Goal: Check status: Check status

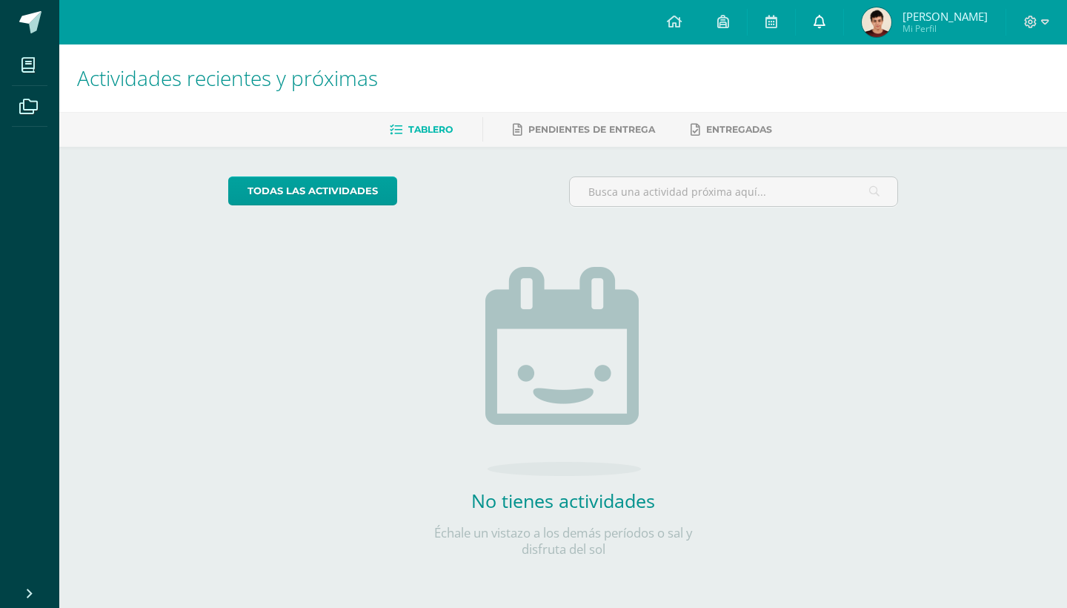
click at [843, 35] on link at bounding box center [819, 22] width 47 height 44
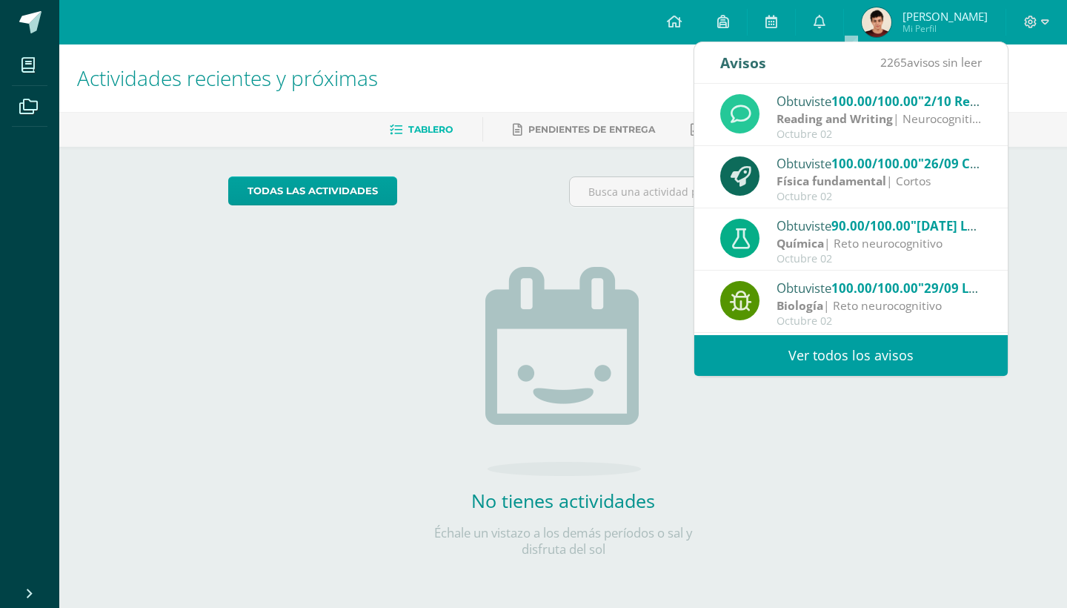
click at [925, 25] on span "José Victor Mi Perfil" at bounding box center [925, 22] width 132 height 30
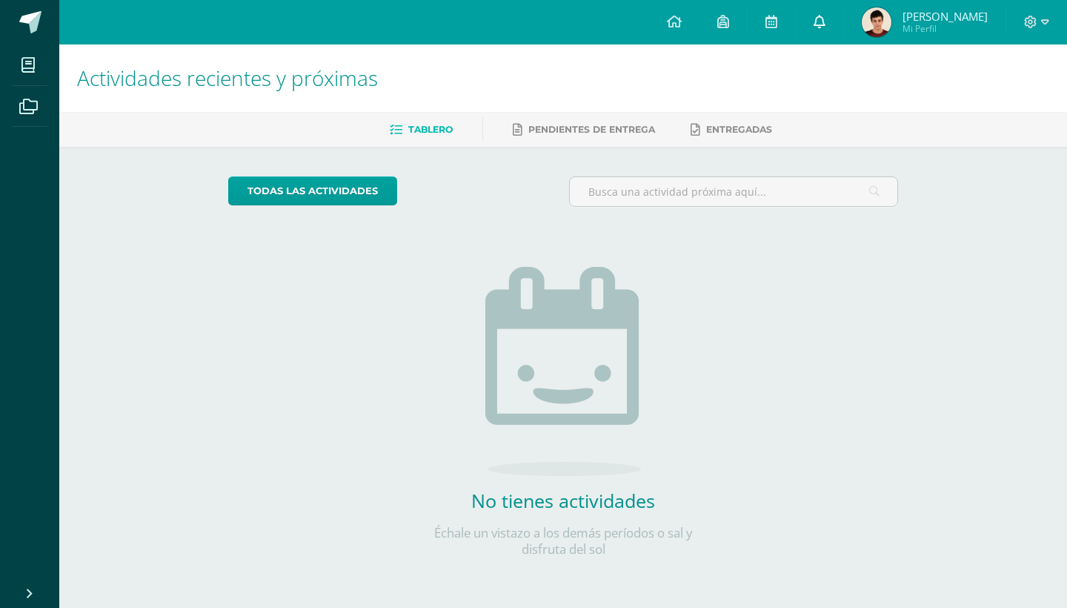
click at [825, 24] on icon at bounding box center [820, 21] width 12 height 13
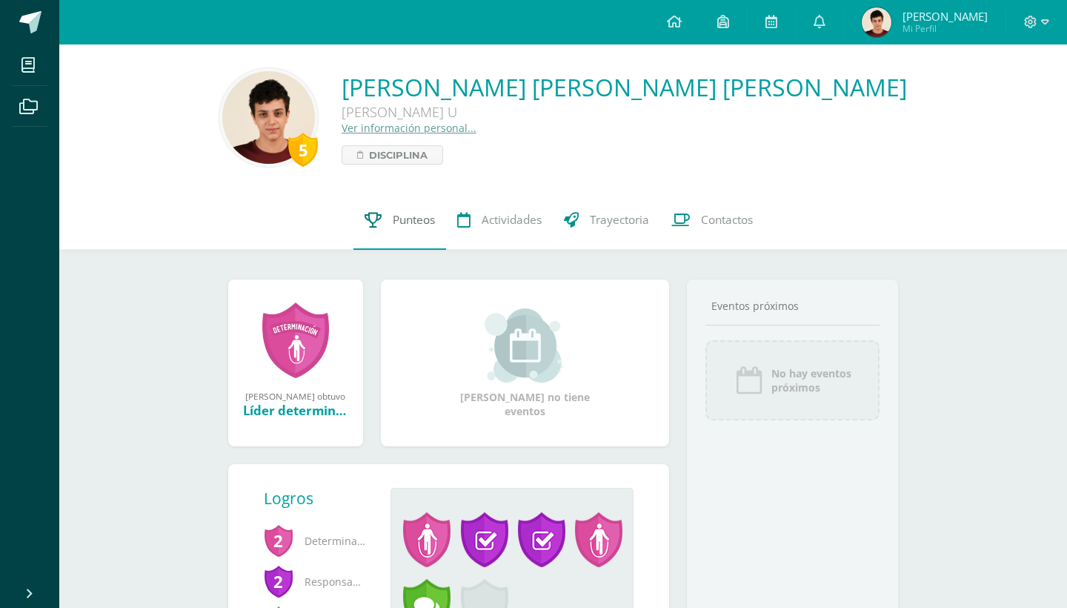
click at [385, 213] on link "Punteos" at bounding box center [399, 219] width 93 height 59
